Goal: Navigation & Orientation: Find specific page/section

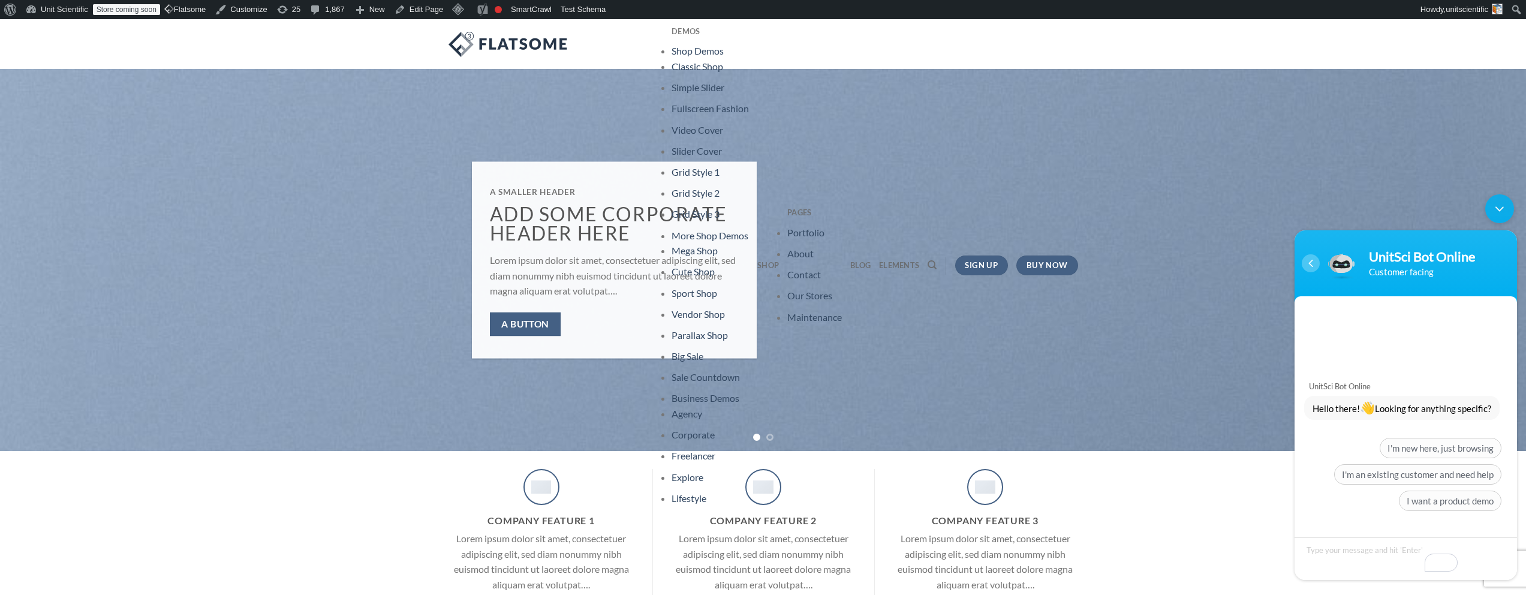
click at [1309, 267] on div "Navigation go back" at bounding box center [1311, 263] width 18 height 18
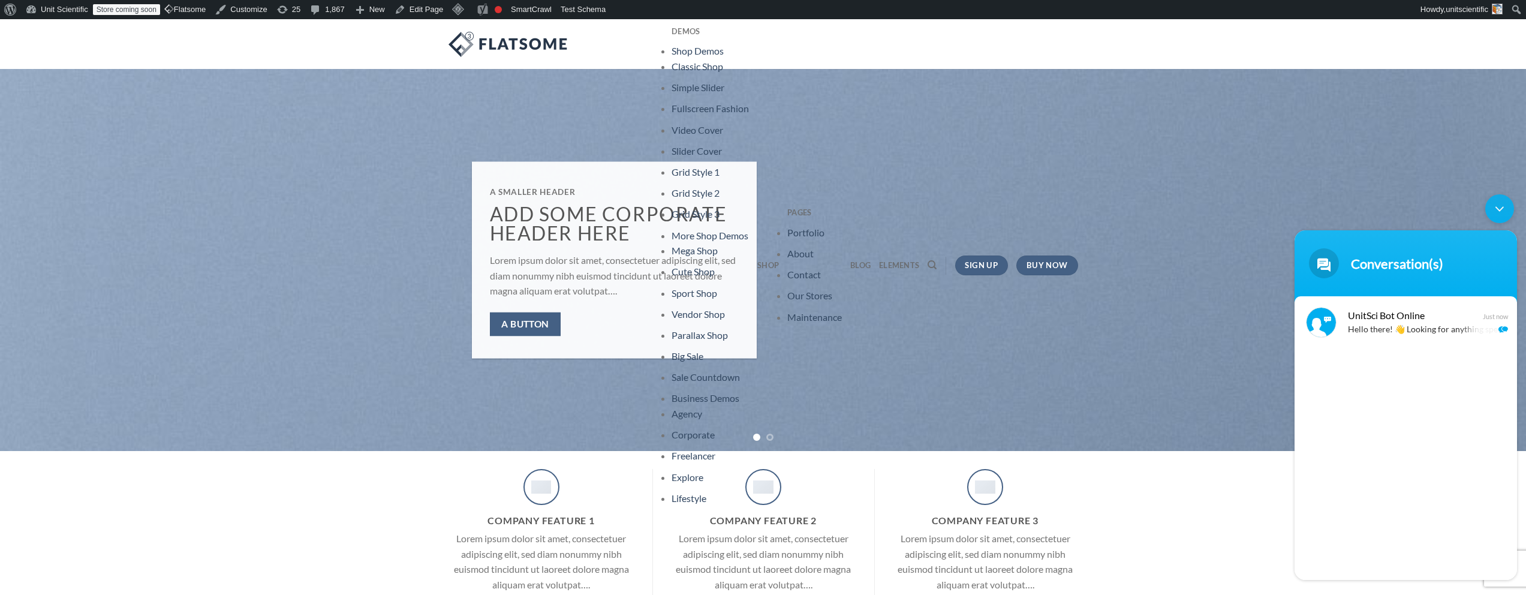
click at [1497, 210] on div "Minimize live chat window" at bounding box center [1499, 208] width 29 height 29
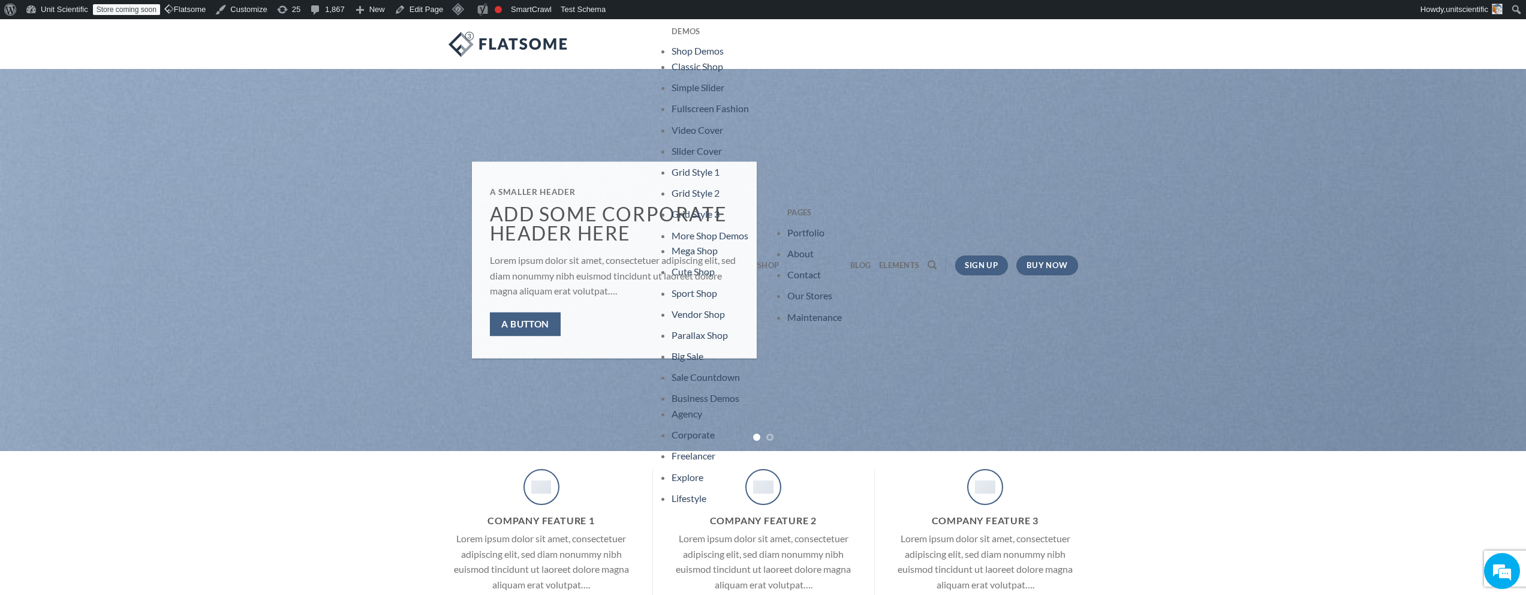
click at [1520, 556] on div "Company Feature 1 Lorem ipsum dolor sit amet, consectetuer adipiscing elit, sed…" at bounding box center [763, 539] width 1526 height 141
click at [1517, 555] on div "UnitSci Bot Online How may I help you [DATE]?" at bounding box center [1502, 571] width 36 height 36
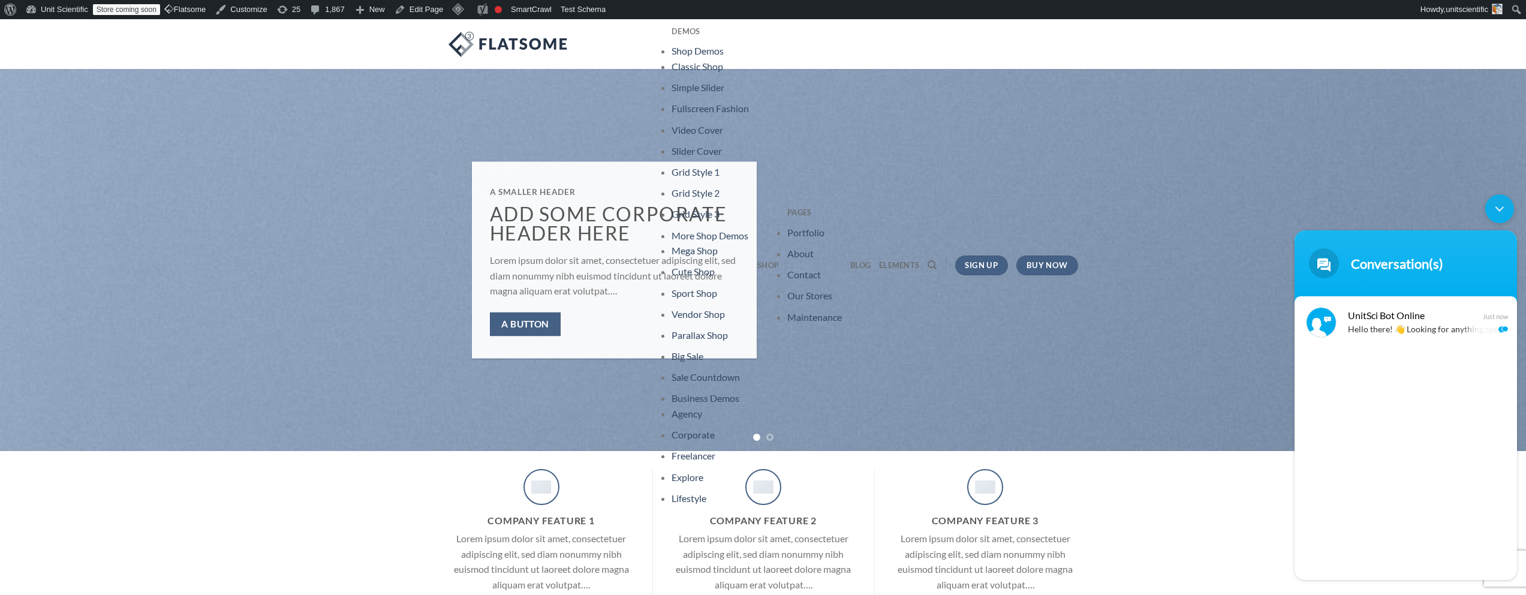
drag, startPoint x: 1520, startPoint y: 288, endPoint x: 1520, endPoint y: 474, distance: 185.9
click at [1520, 554] on body "Conversation(s) UnitSci Bot Online Hello there! 👋 Looking for anything specific…" at bounding box center [1405, 387] width 234 height 398
click at [1490, 210] on div "Minimize live chat window" at bounding box center [1499, 208] width 29 height 29
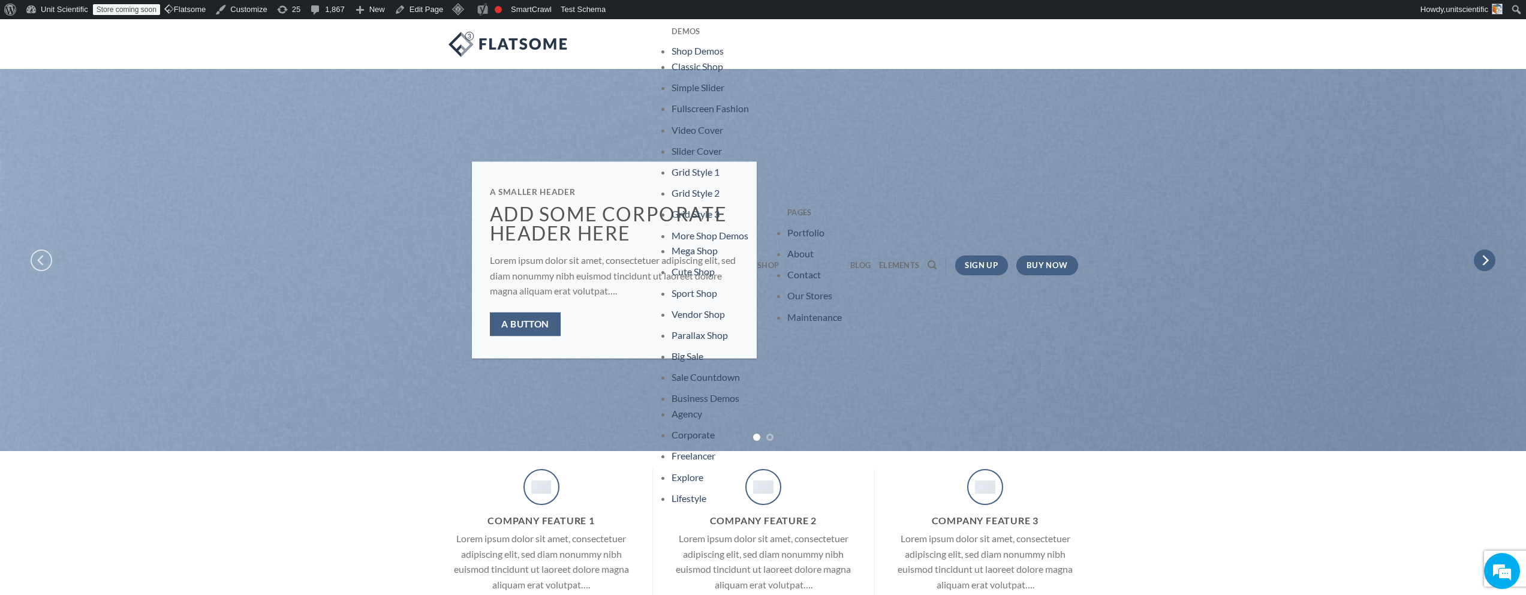
click at [1487, 257] on icon "Next" at bounding box center [1485, 260] width 22 height 22
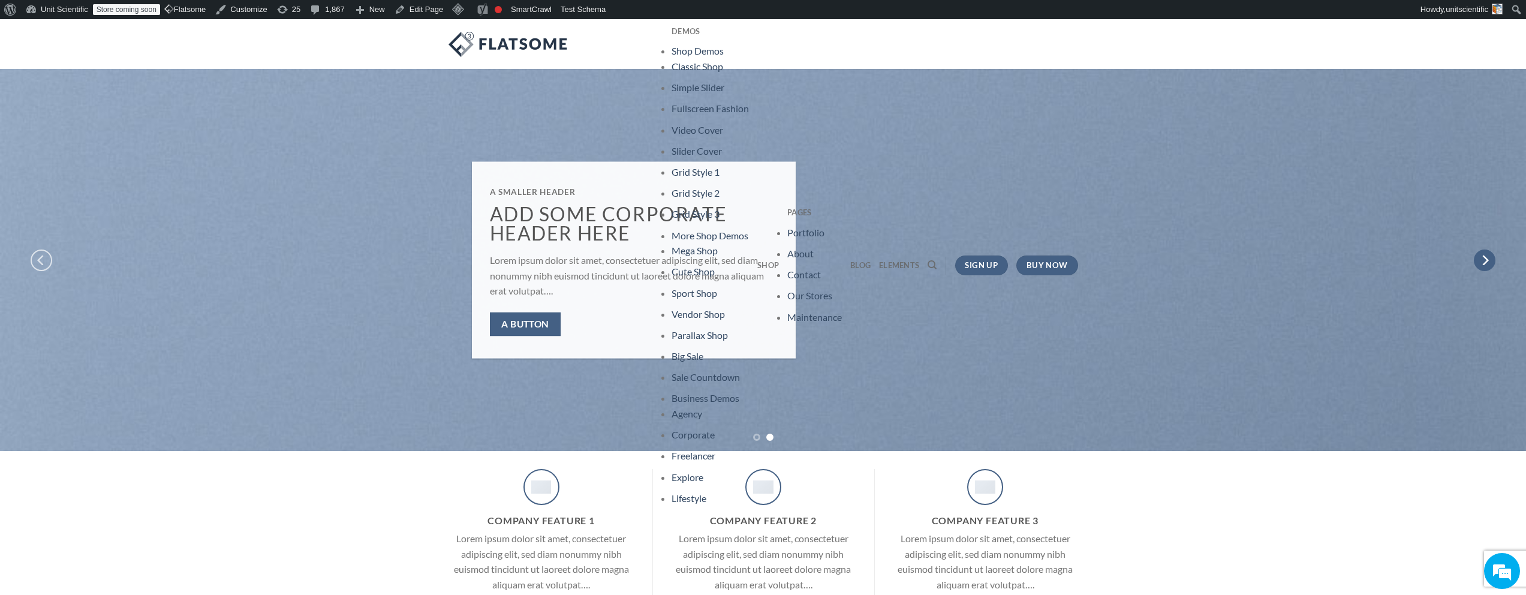
click at [1487, 257] on icon "Next" at bounding box center [1485, 260] width 22 height 22
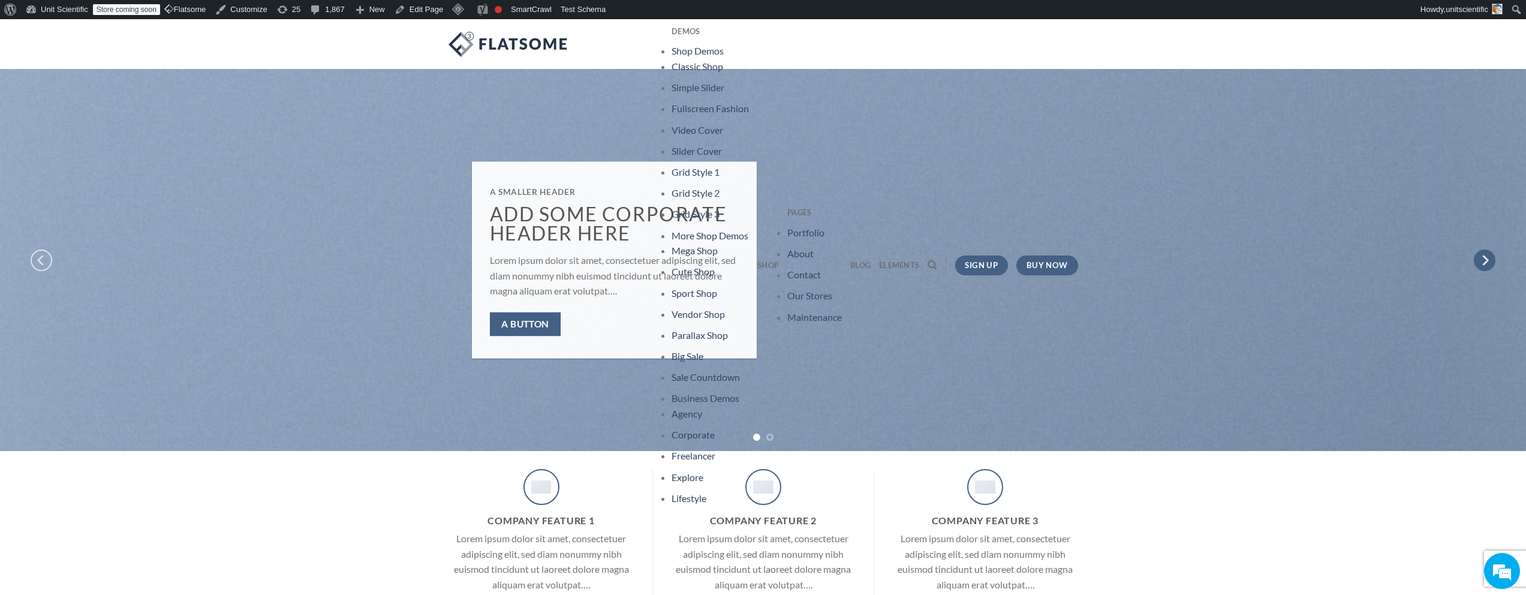
click at [1487, 257] on icon "Next" at bounding box center [1485, 260] width 22 height 22
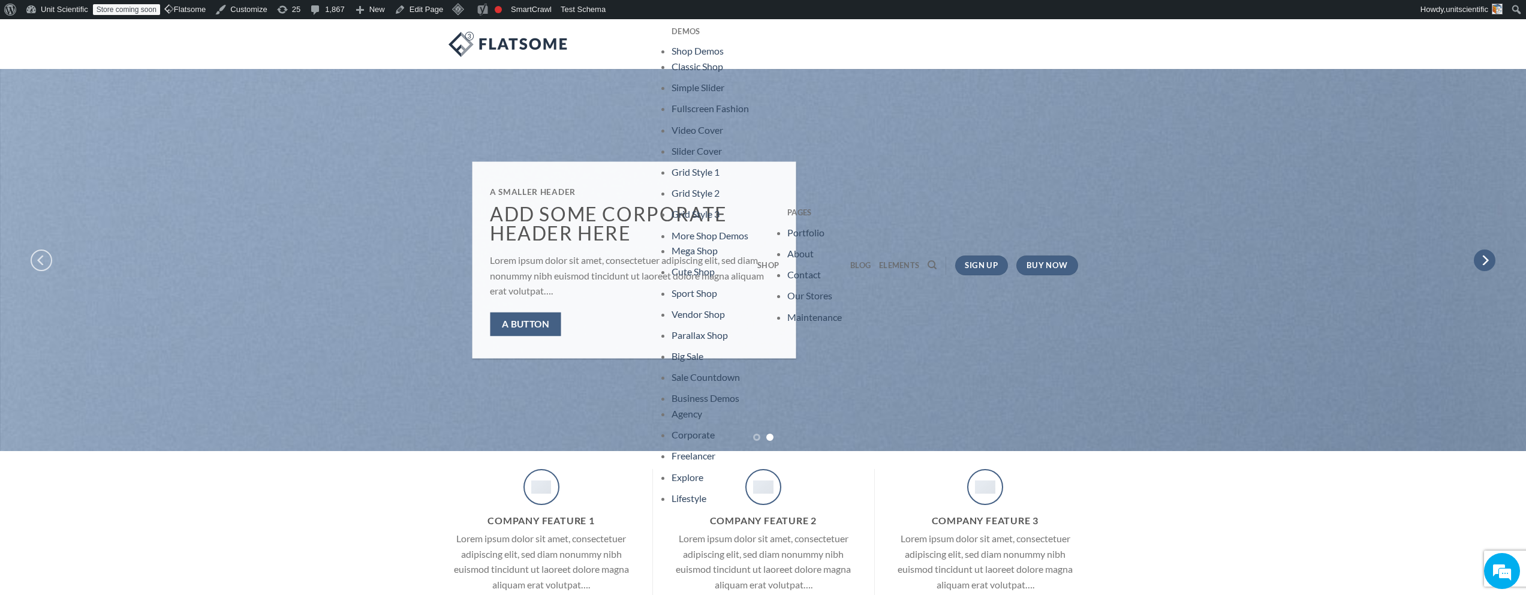
click at [1487, 257] on icon "Next" at bounding box center [1485, 260] width 22 height 22
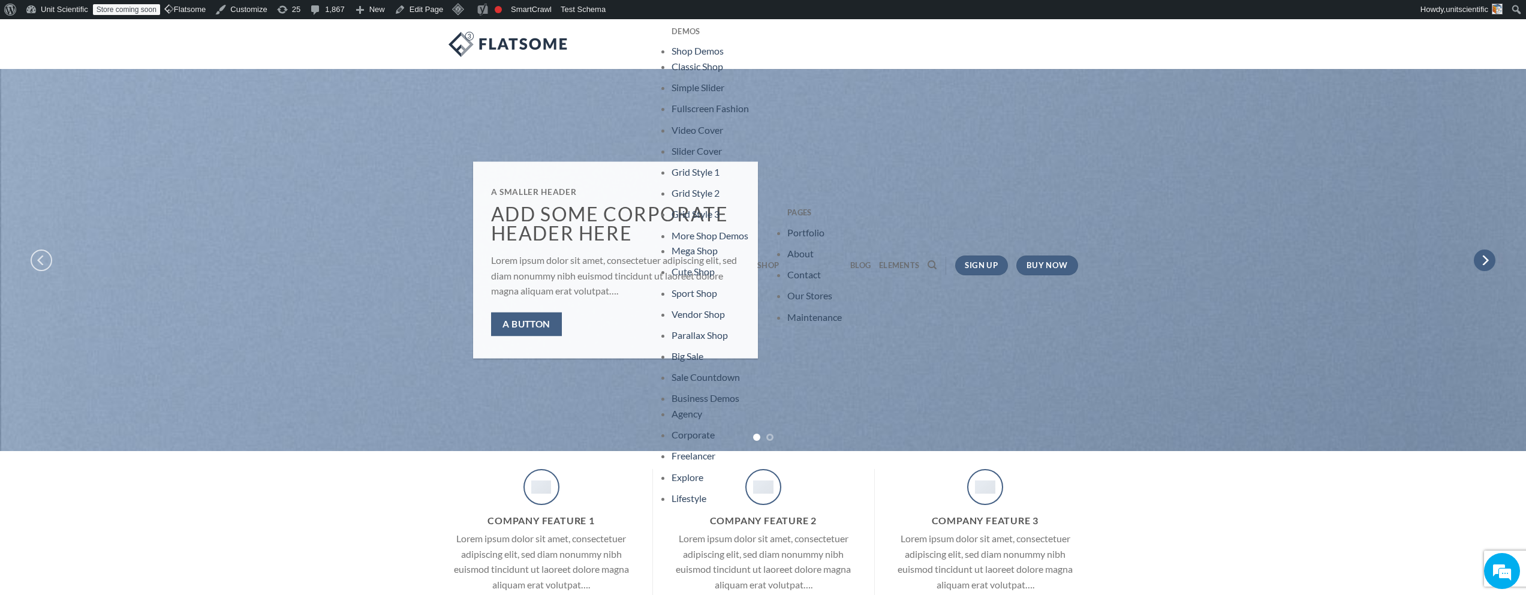
click at [1487, 257] on icon "Next" at bounding box center [1485, 260] width 22 height 22
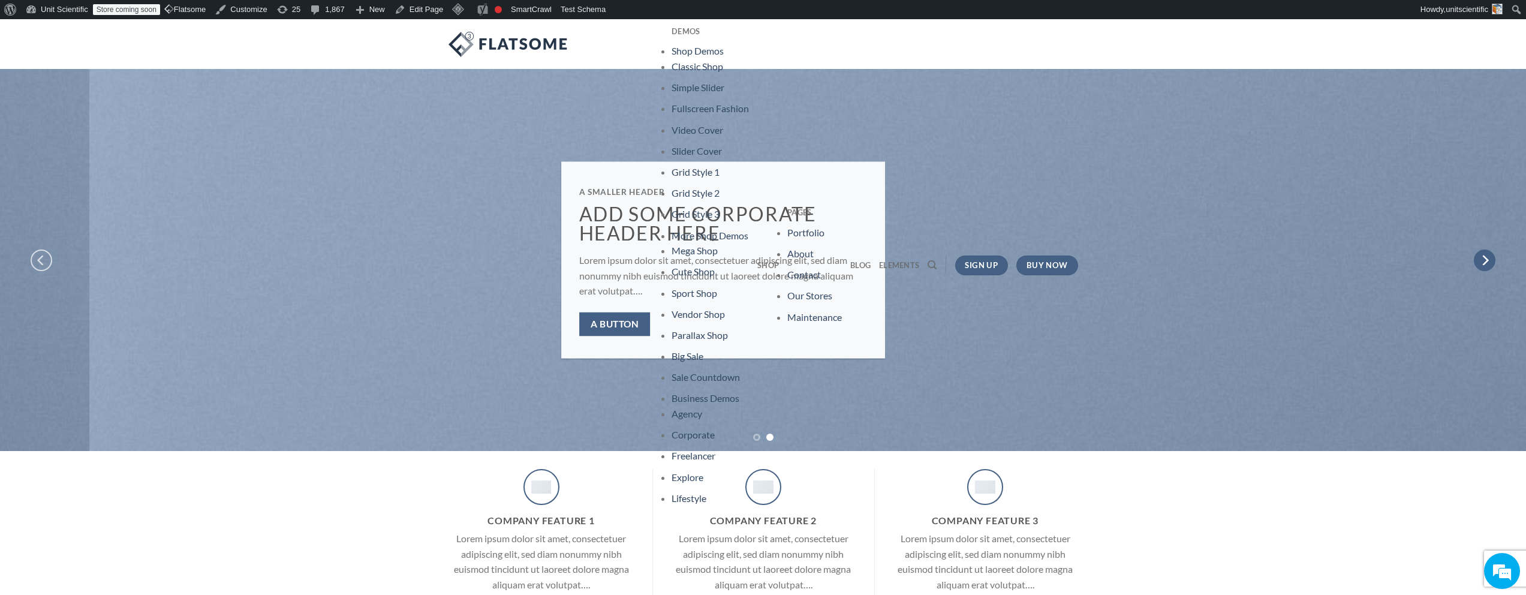
click at [1487, 257] on icon "Next" at bounding box center [1485, 260] width 22 height 22
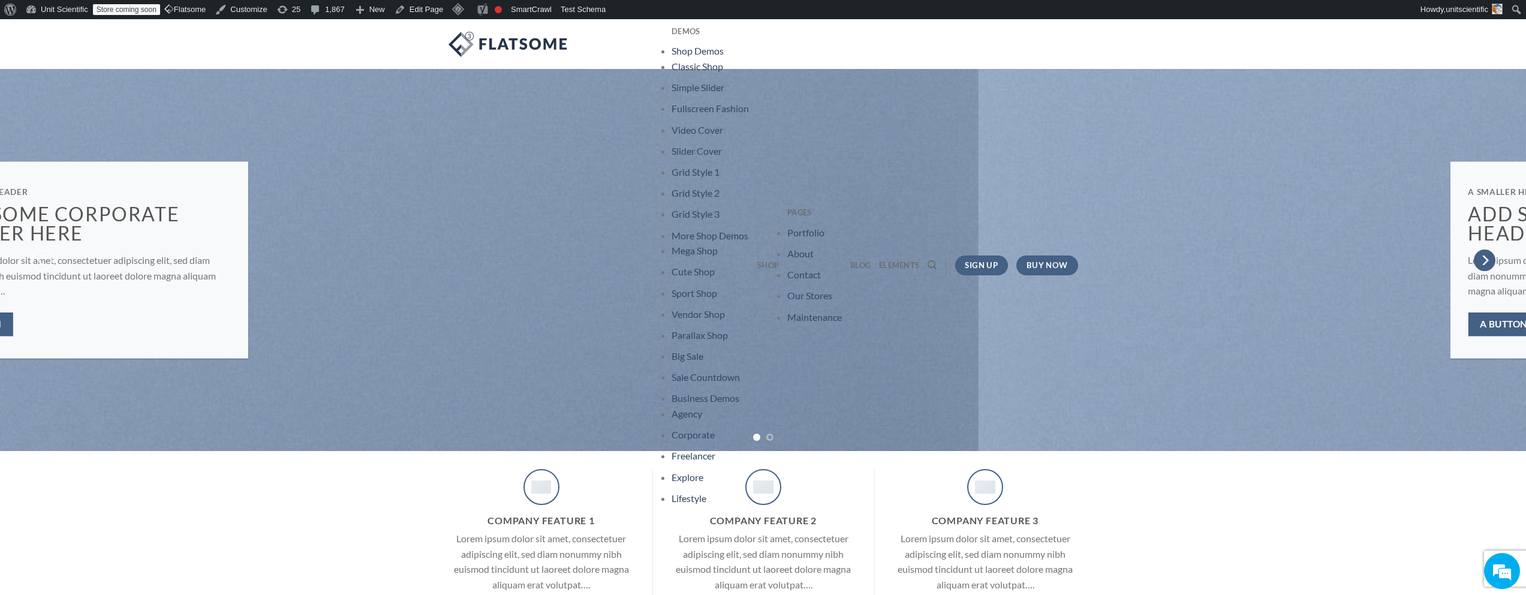
click at [1487, 257] on icon "Next" at bounding box center [1485, 260] width 22 height 22
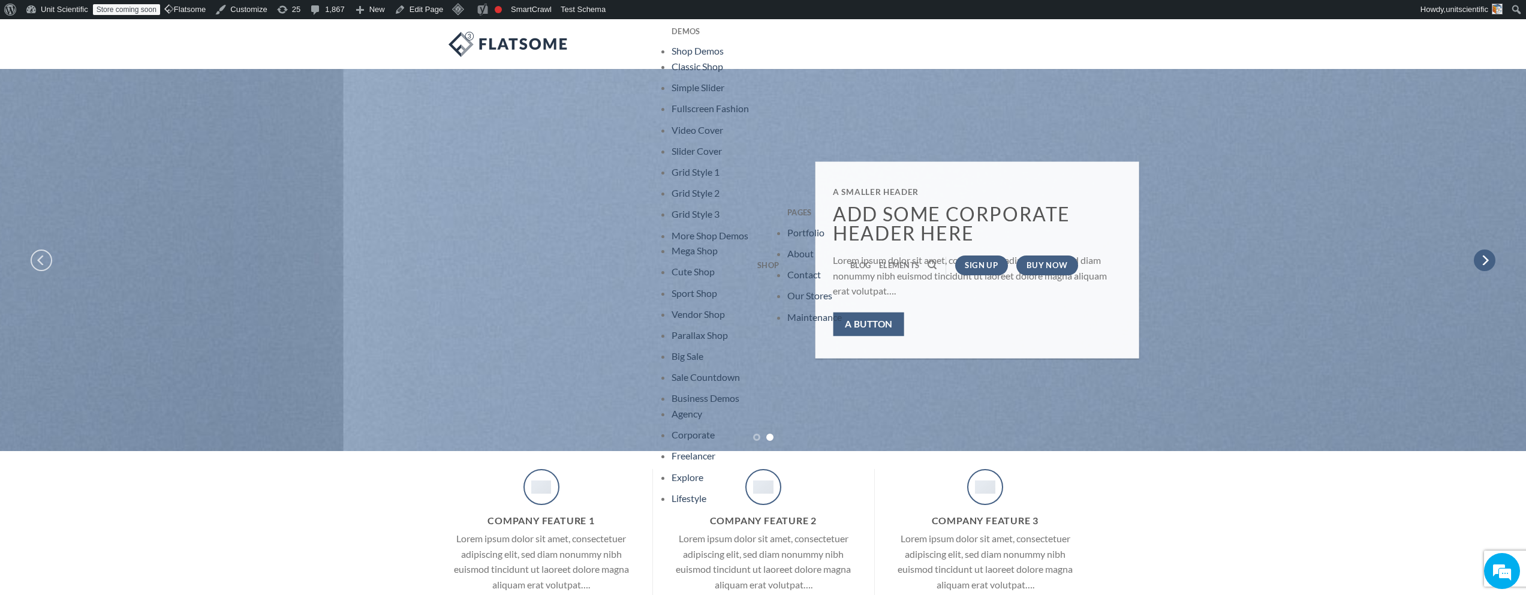
click at [1487, 257] on icon "Next" at bounding box center [1485, 260] width 22 height 22
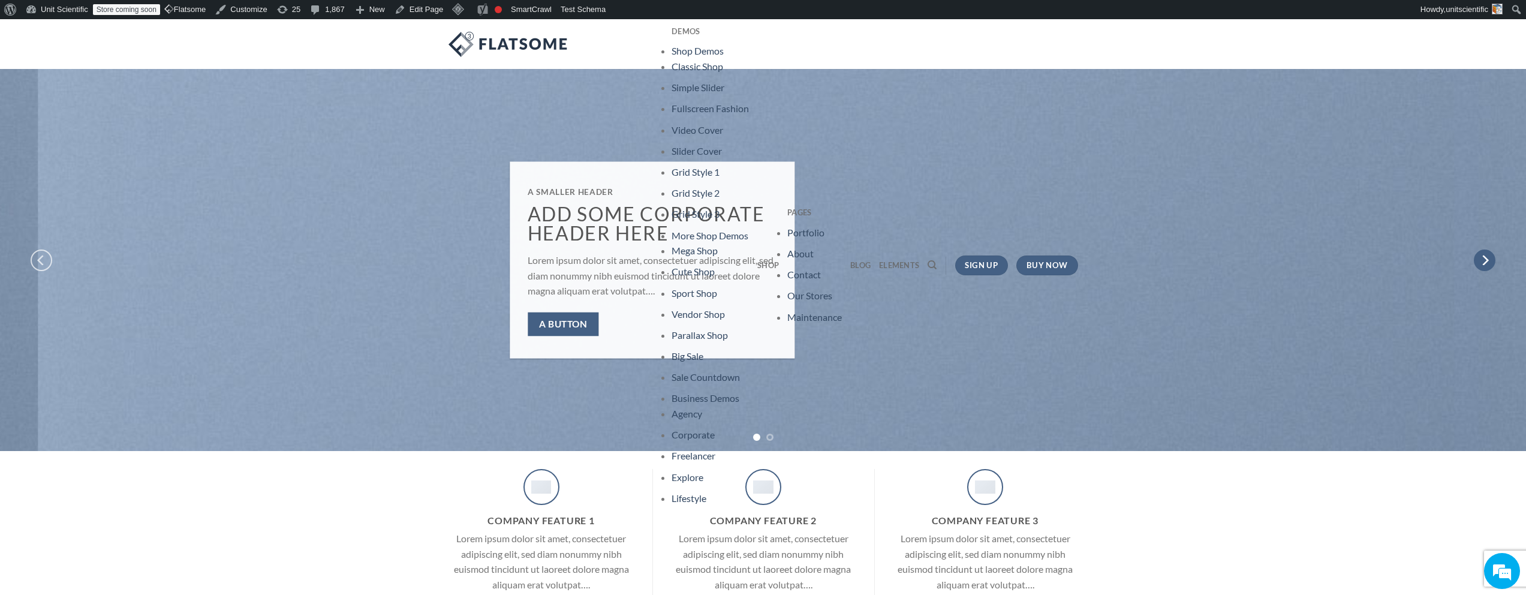
click at [1487, 257] on icon "Next" at bounding box center [1485, 260] width 22 height 22
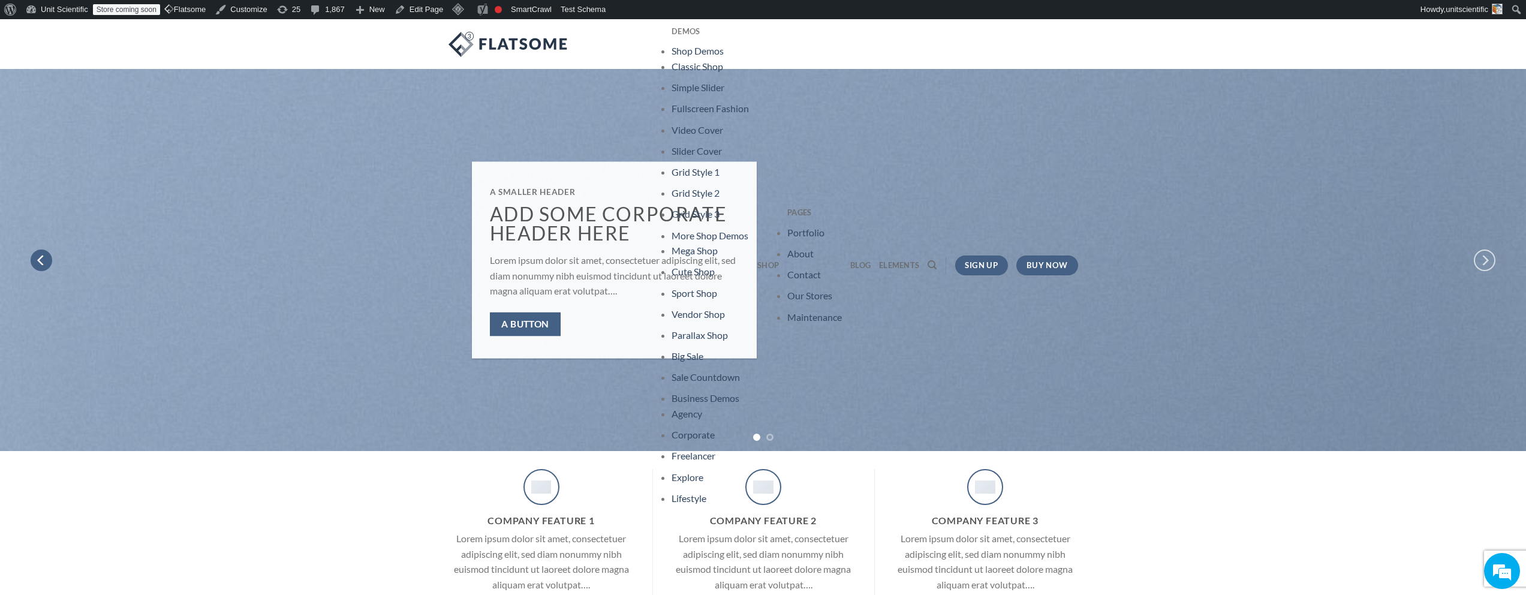
click at [49, 270] on button "Previous" at bounding box center [42, 260] width 22 height 76
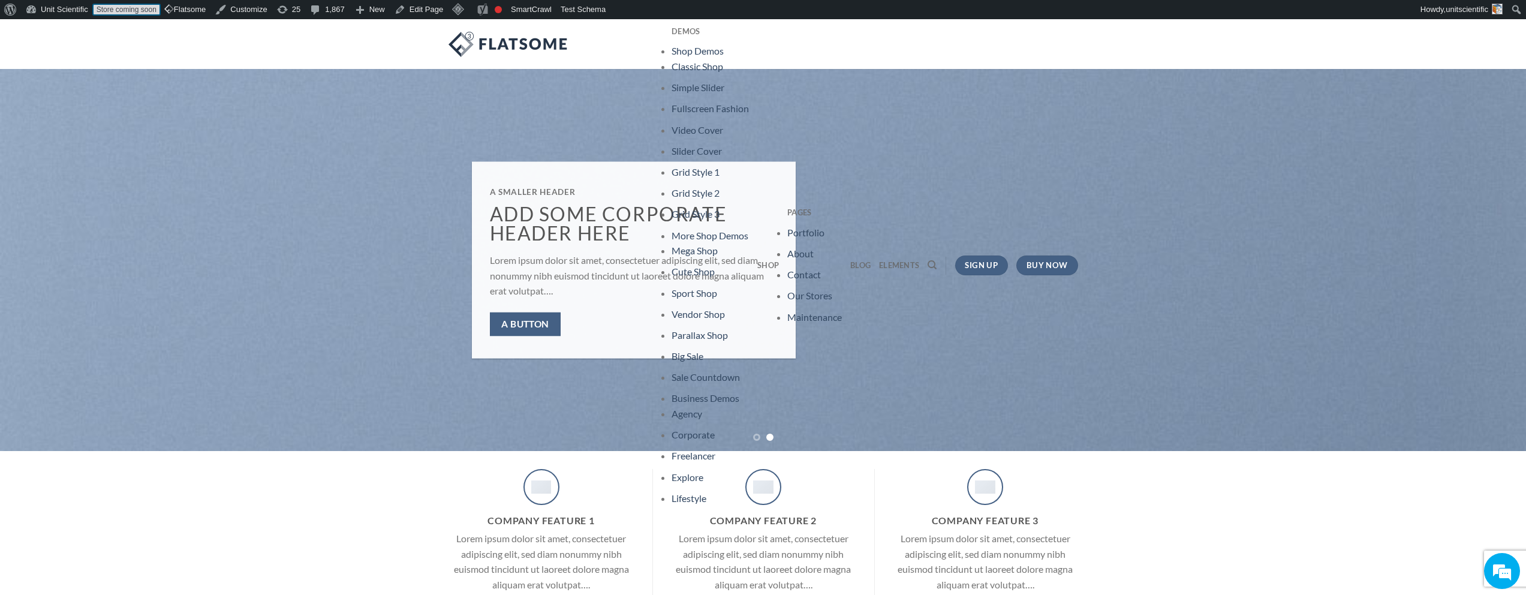
click at [146, 8] on link "Store coming soon" at bounding box center [126, 9] width 67 height 11
